Goal: Task Accomplishment & Management: Manage account settings

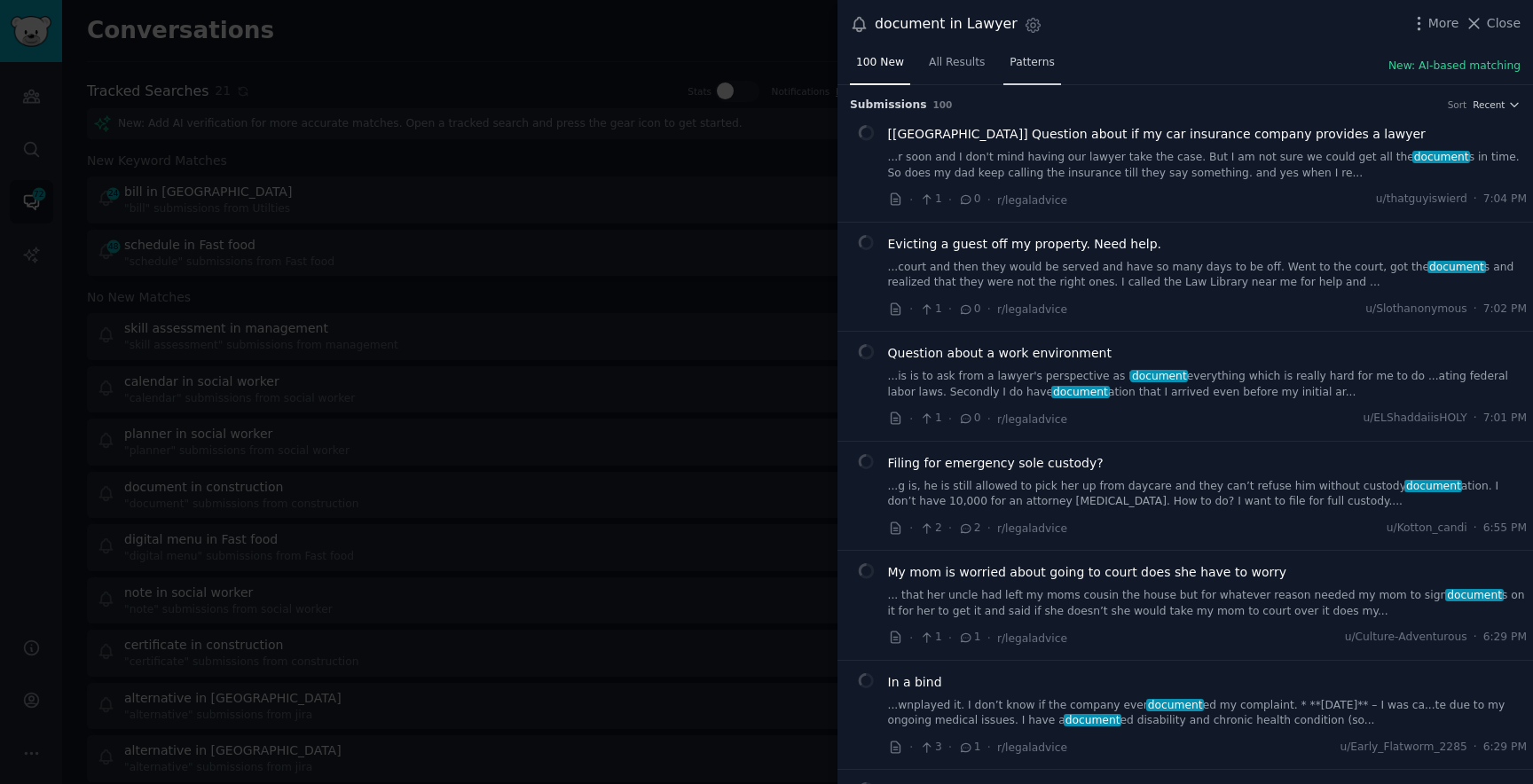
click at [1025, 67] on span "Patterns" at bounding box center [1031, 62] width 44 height 16
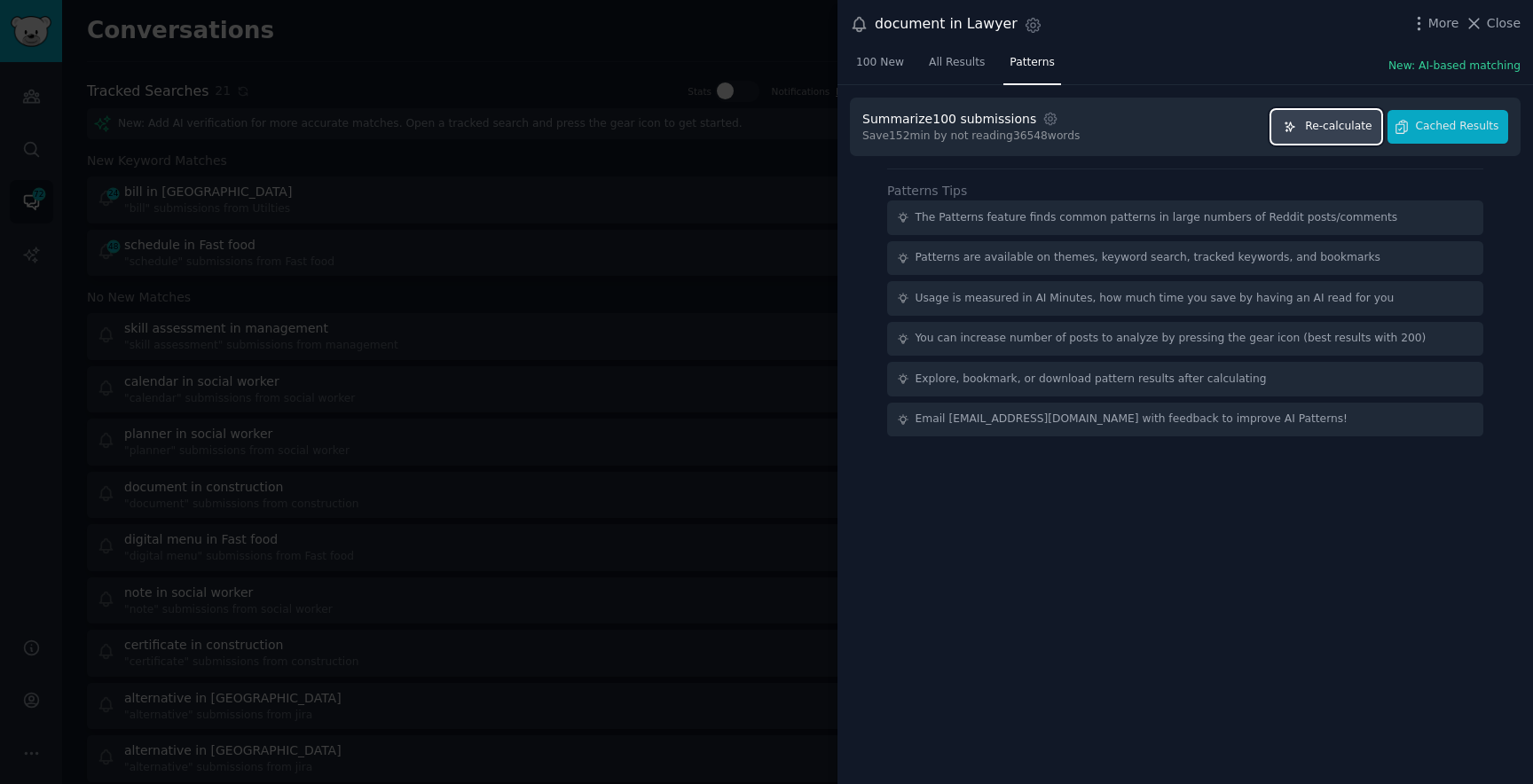
click at [1351, 122] on span "Re-calculate" at bounding box center [1338, 126] width 66 height 16
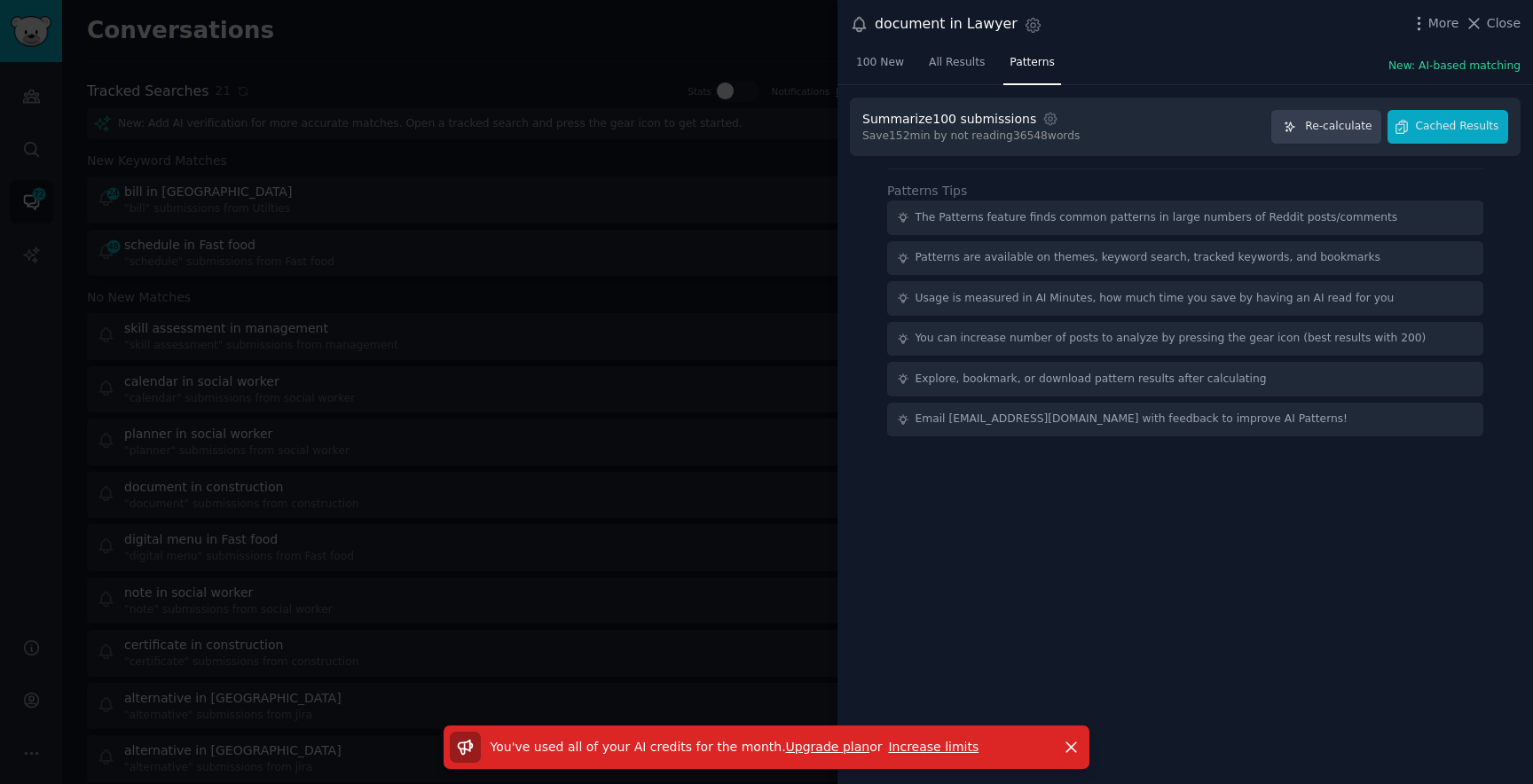
click at [345, 246] on div at bounding box center [766, 392] width 1533 height 784
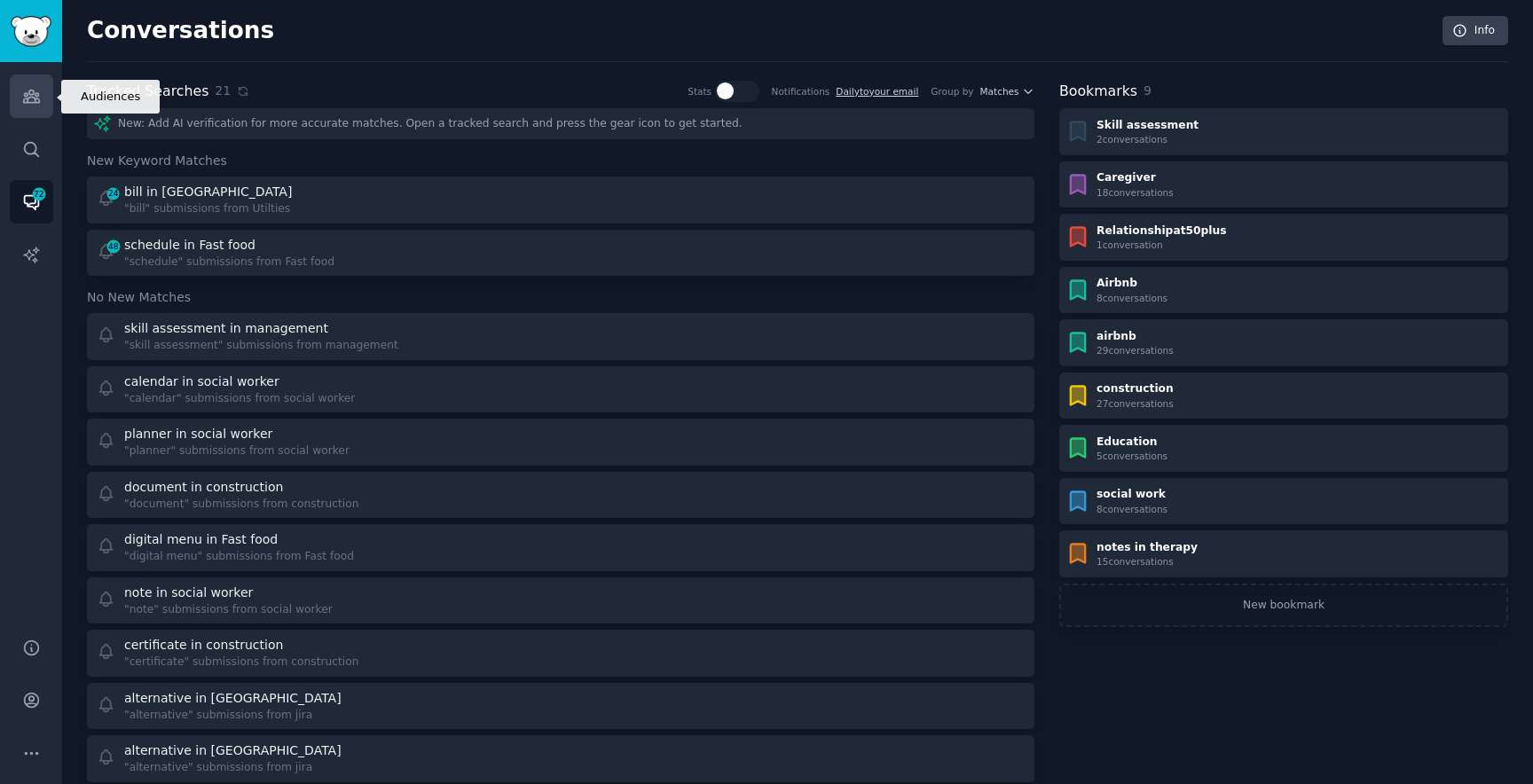
click at [15, 93] on link "Audiences" at bounding box center [31, 95] width 43 height 43
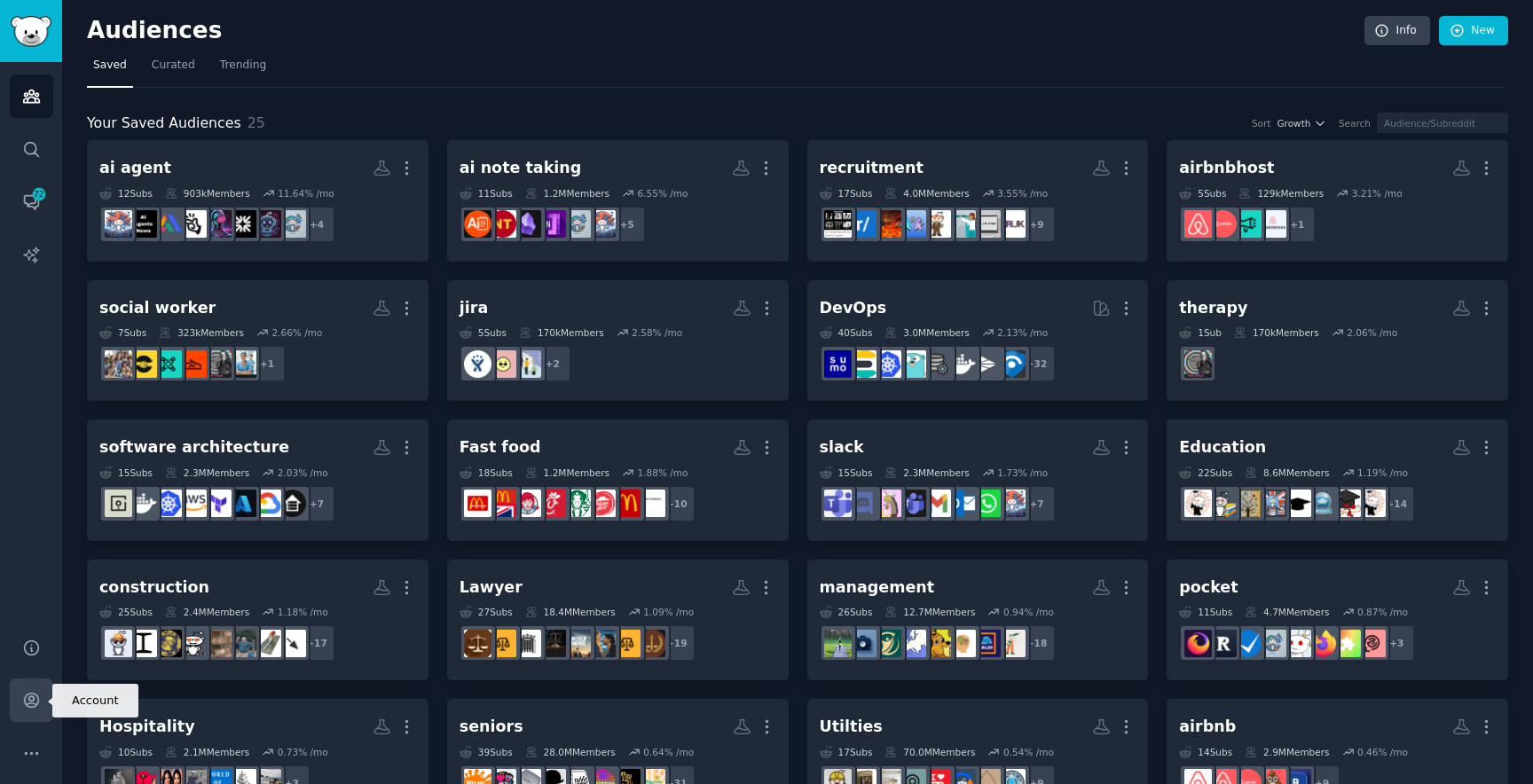
click at [22, 691] on icon "Sidebar" at bounding box center [31, 700] width 18 height 18
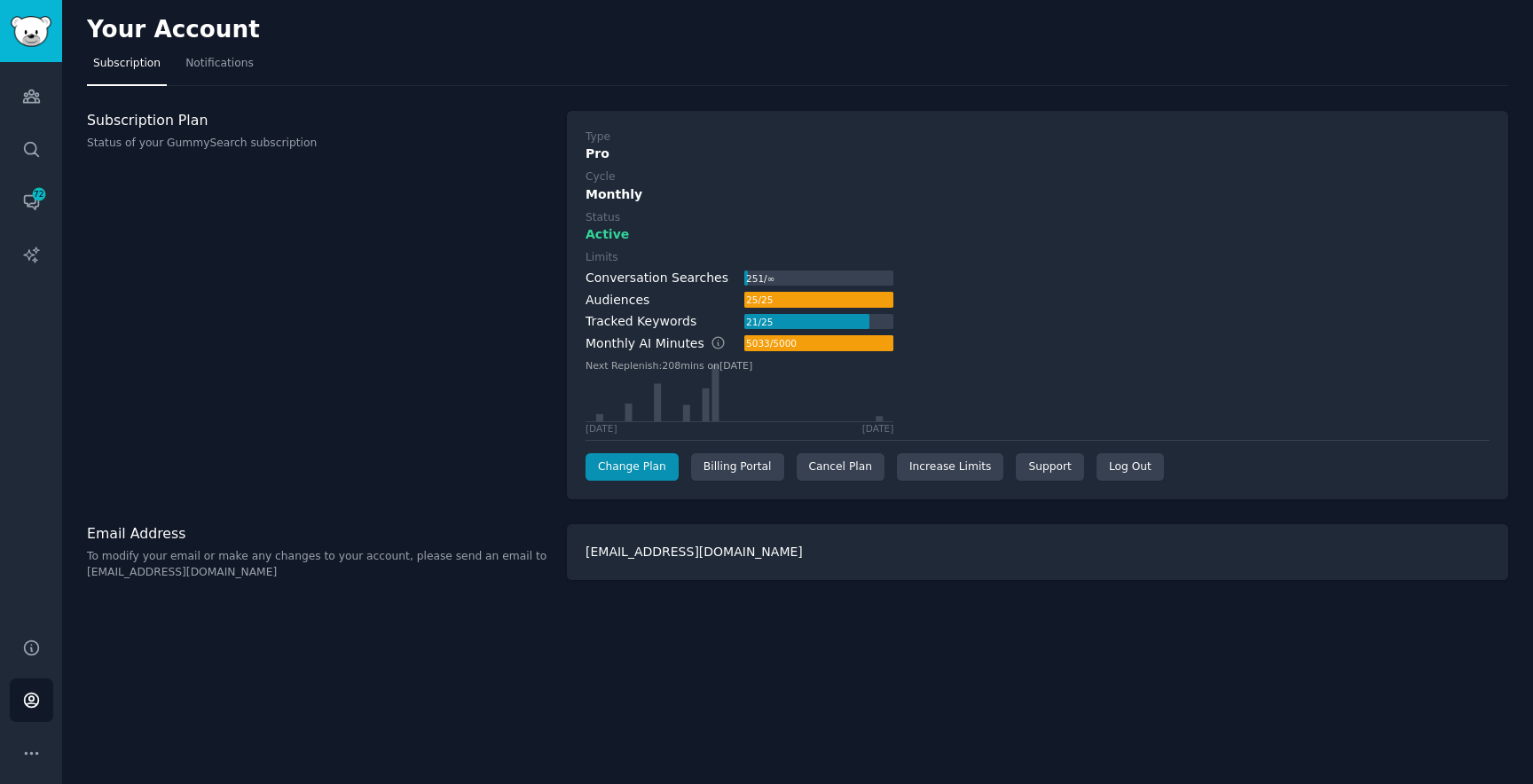
click at [823, 279] on div "251 / ∞" at bounding box center [818, 278] width 149 height 16
